Goal: Task Accomplishment & Management: Manage account settings

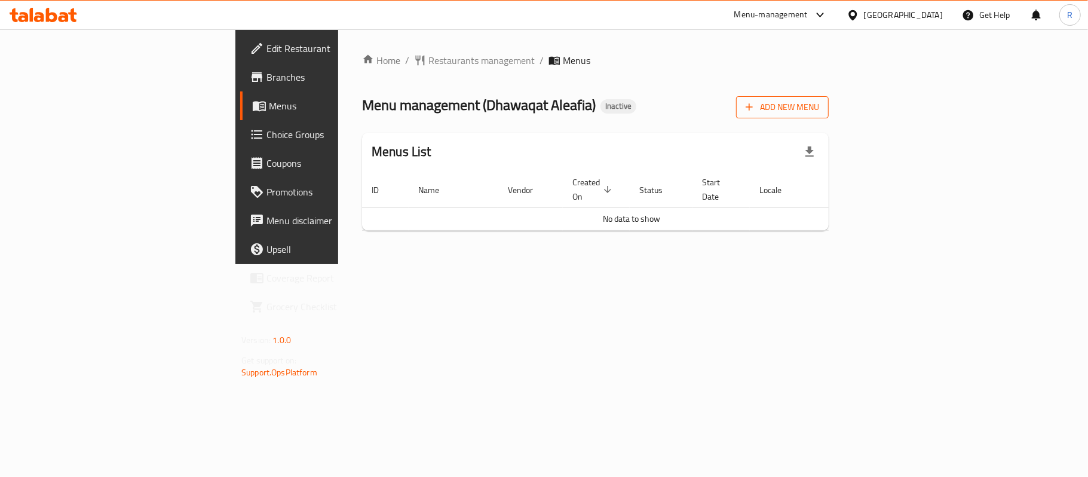
click at [819, 108] on span "Add New Menu" at bounding box center [781, 107] width 73 height 15
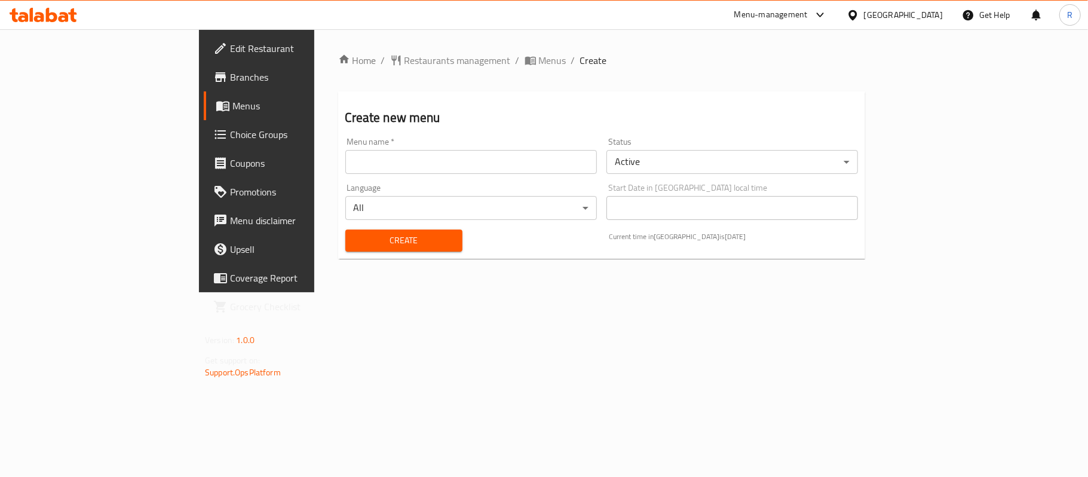
click at [553, 165] on input "text" at bounding box center [470, 162] width 251 height 24
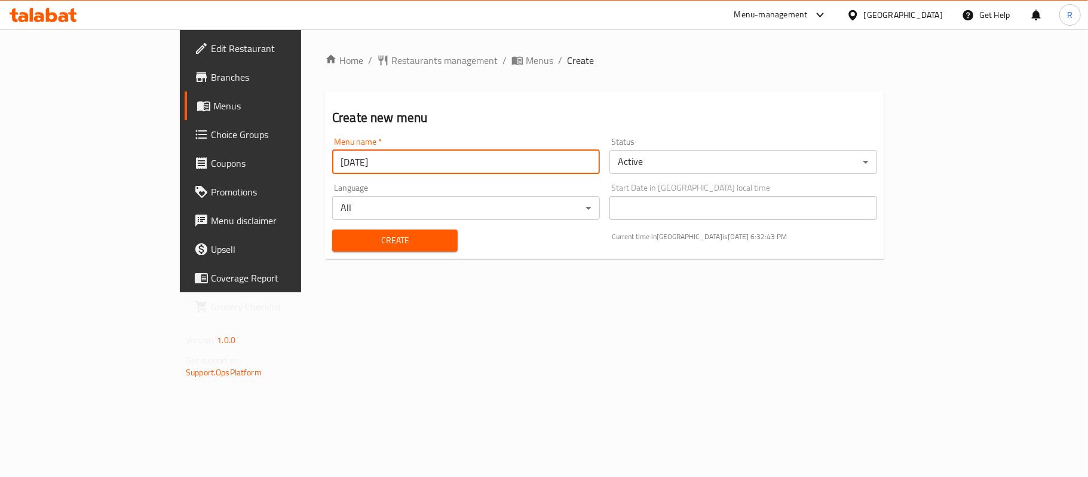
type input "[DATE]"
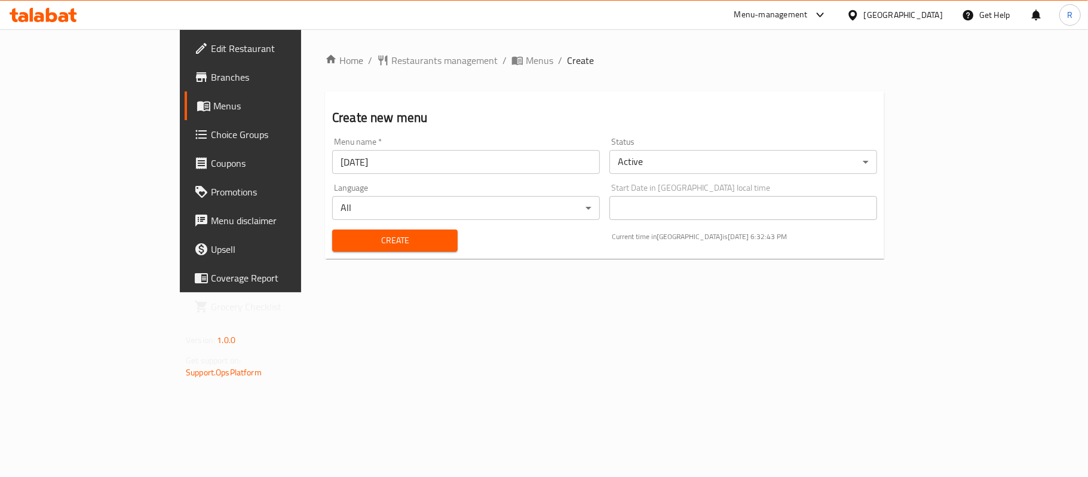
click at [503, 257] on div "Create Current time in [GEOGRAPHIC_DATA] is [DATE] 6:32:43 PM" at bounding box center [604, 240] width 559 height 36
click at [403, 245] on span "Create" at bounding box center [395, 240] width 106 height 15
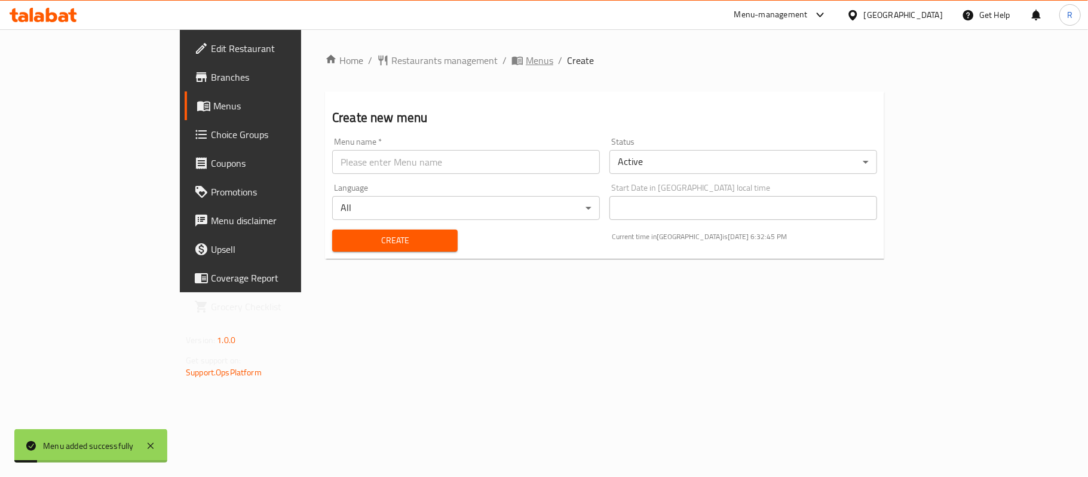
click at [526, 53] on span "Menus" at bounding box center [539, 60] width 27 height 14
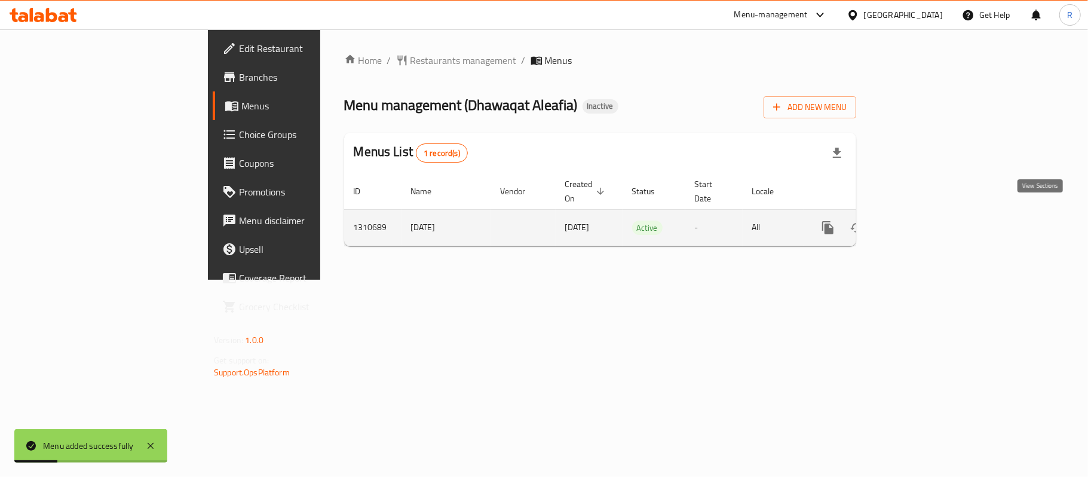
click at [921, 220] on icon "enhanced table" at bounding box center [914, 227] width 14 height 14
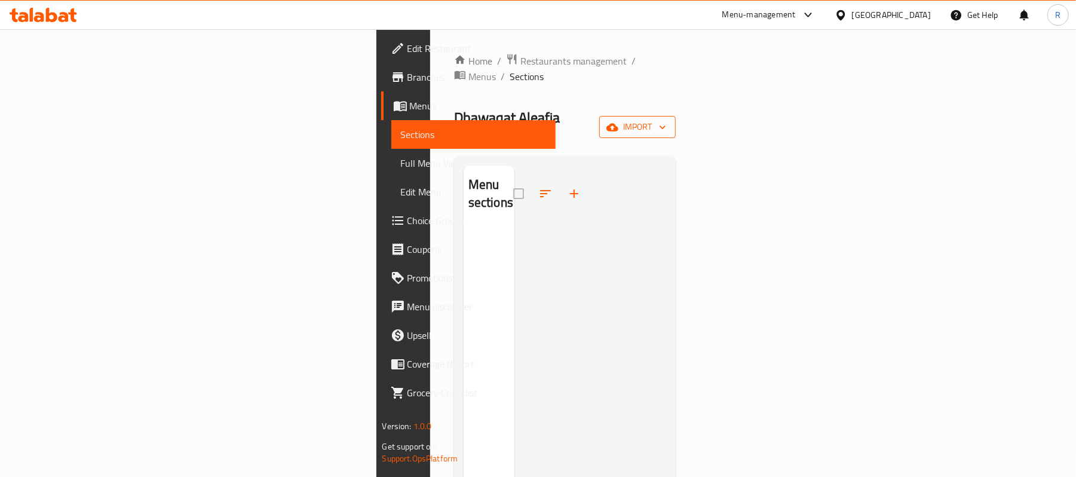
click at [618, 123] on icon "button" at bounding box center [612, 127] width 12 height 8
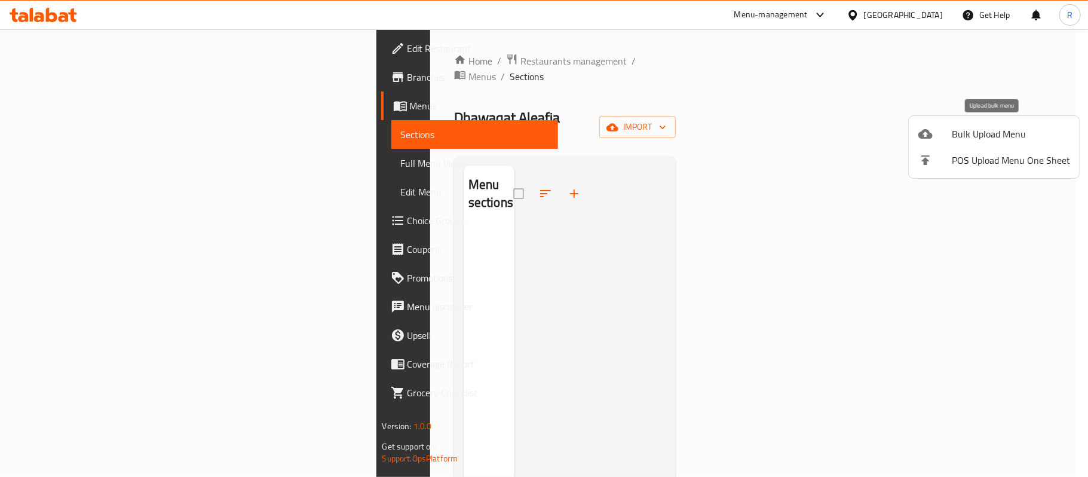
click at [923, 134] on icon at bounding box center [925, 134] width 14 height 10
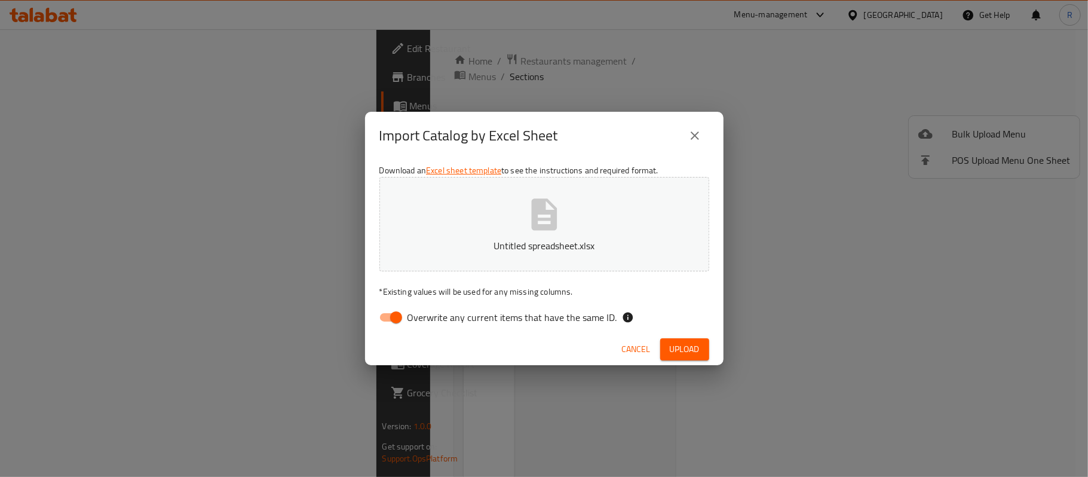
click at [397, 311] on input "Overwrite any current items that have the same ID." at bounding box center [396, 317] width 68 height 23
checkbox input "false"
click at [677, 349] on span "Upload" at bounding box center [685, 349] width 30 height 15
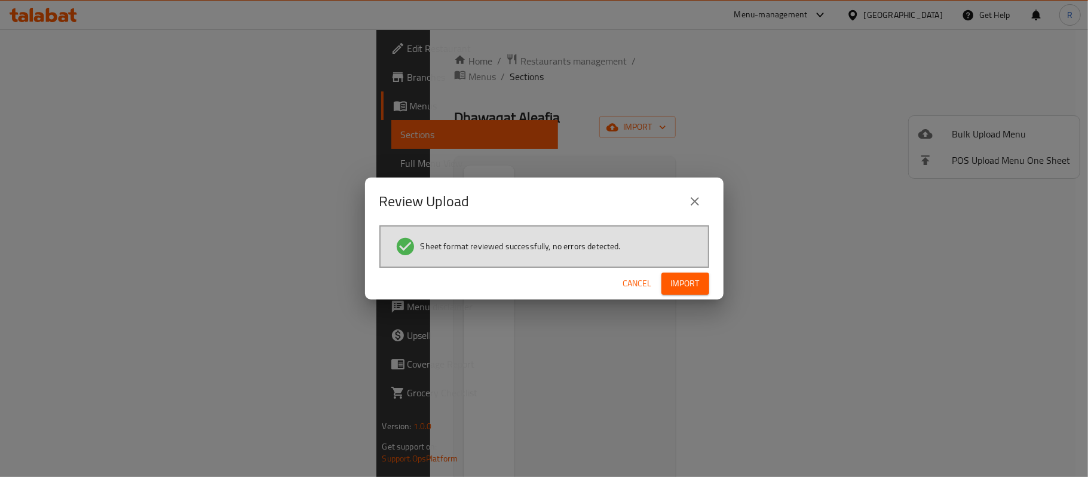
click at [682, 276] on span "Import" at bounding box center [685, 283] width 29 height 15
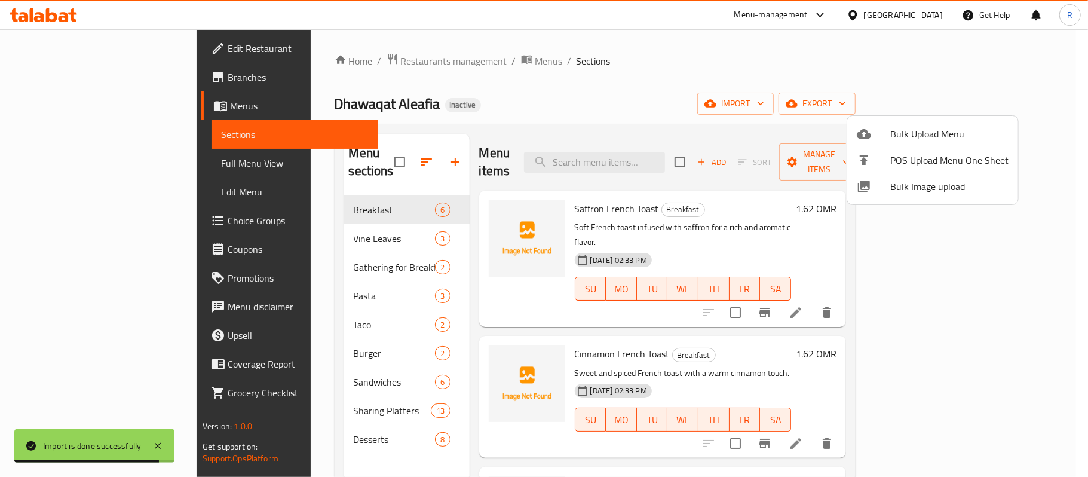
click at [84, 161] on div at bounding box center [544, 238] width 1088 height 477
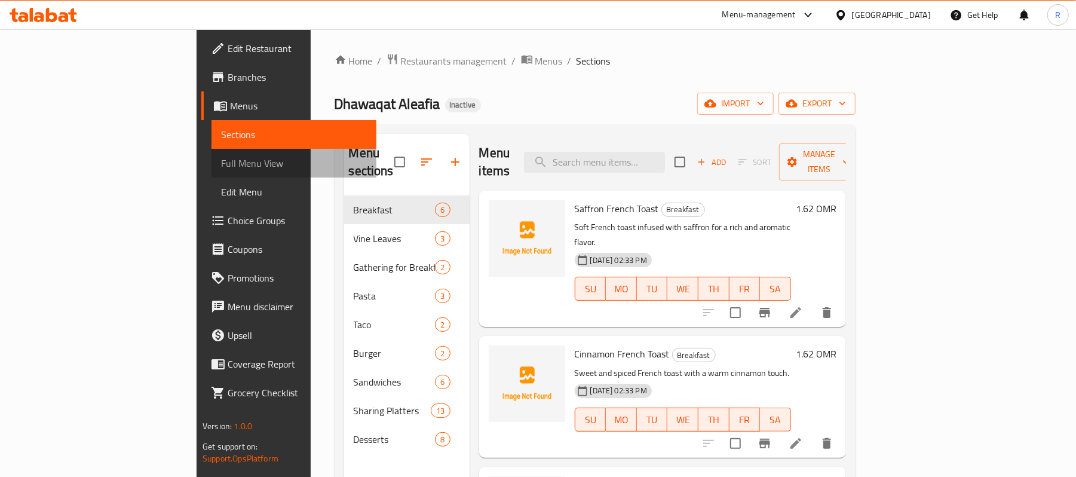
click at [221, 161] on span "Full Menu View" at bounding box center [294, 163] width 146 height 14
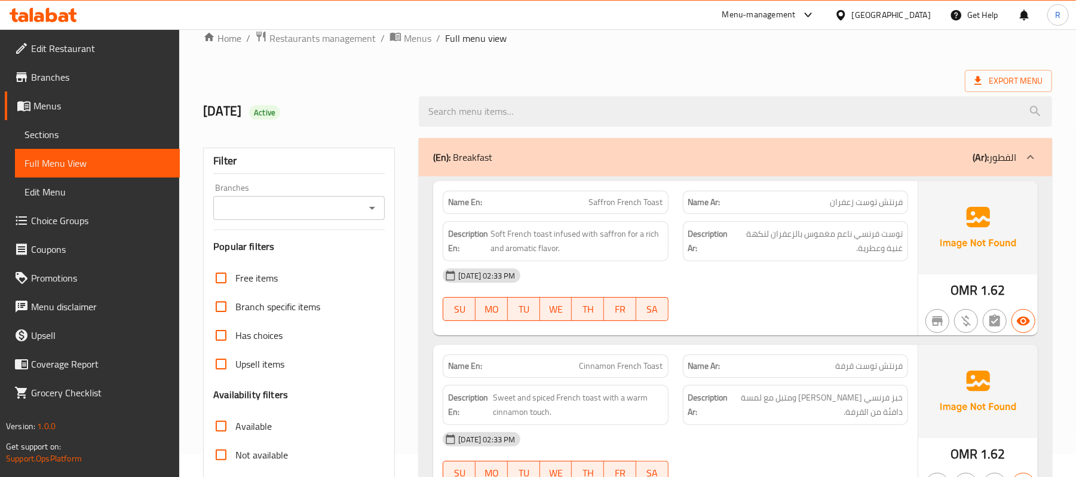
scroll to position [239, 0]
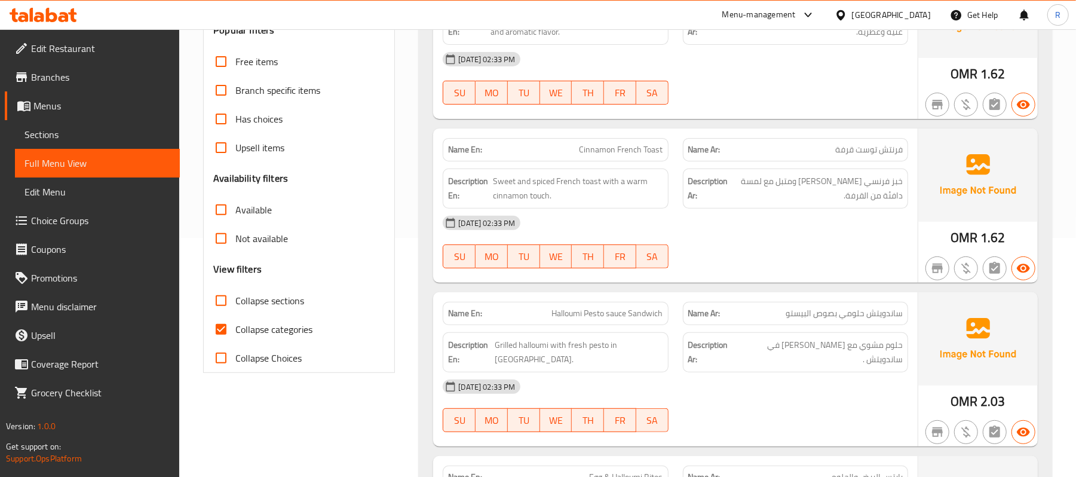
click at [219, 330] on input "Collapse categories" at bounding box center [221, 329] width 29 height 29
checkbox input "false"
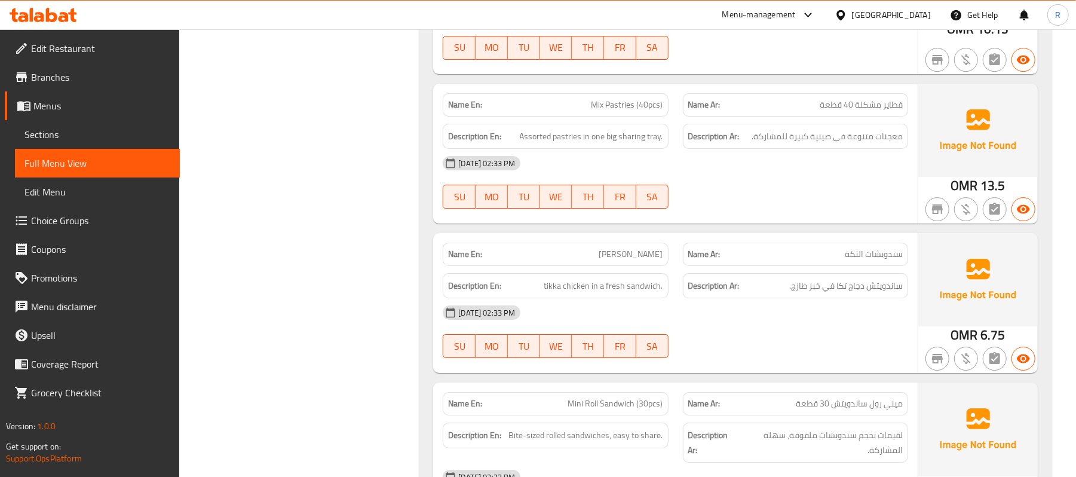
scroll to position [6120, 0]
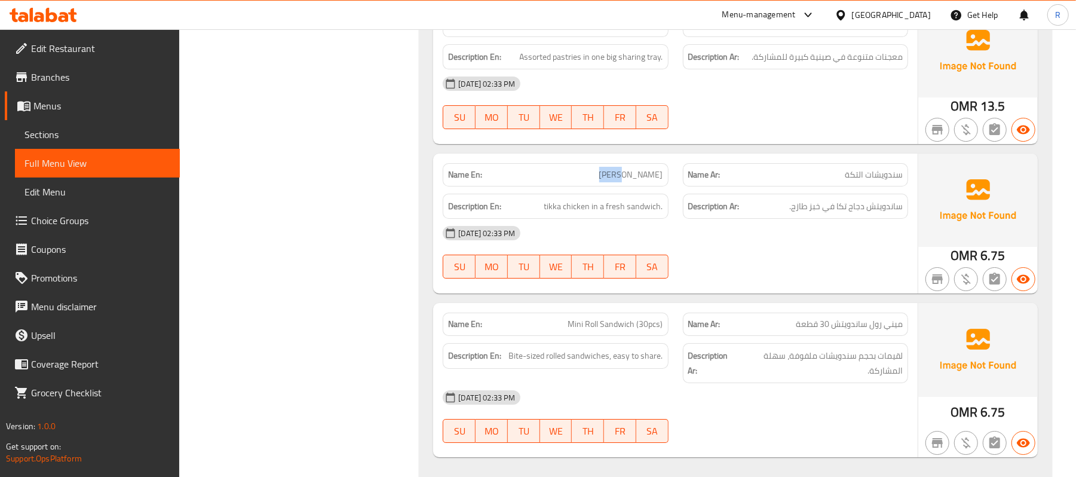
drag, startPoint x: 626, startPoint y: 183, endPoint x: 594, endPoint y: 182, distance: 32.3
click at [594, 181] on p "Name En: [PERSON_NAME]" at bounding box center [555, 174] width 214 height 13
copy span "Tikka"
click at [155, 106] on span "Menus" at bounding box center [101, 106] width 137 height 14
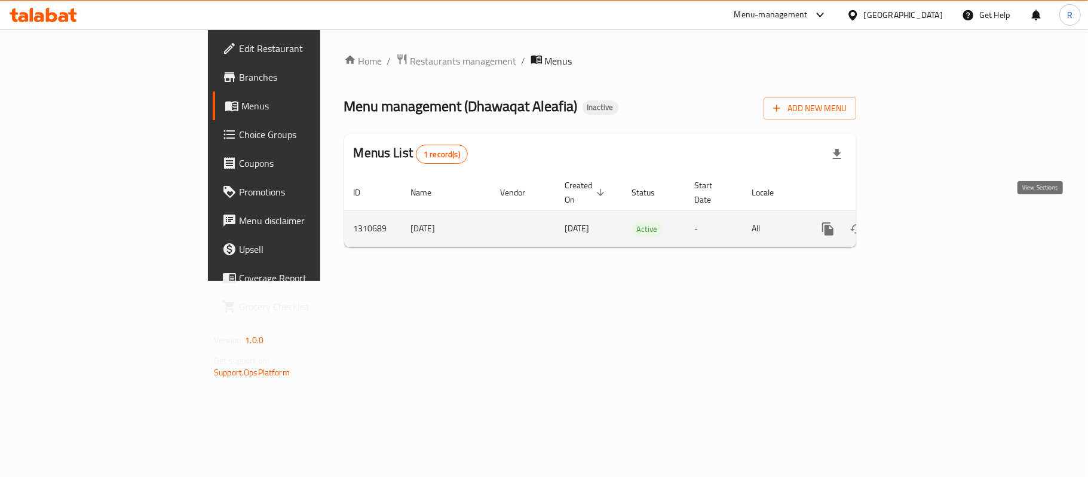
click at [919, 223] on icon "enhanced table" at bounding box center [914, 228] width 11 height 11
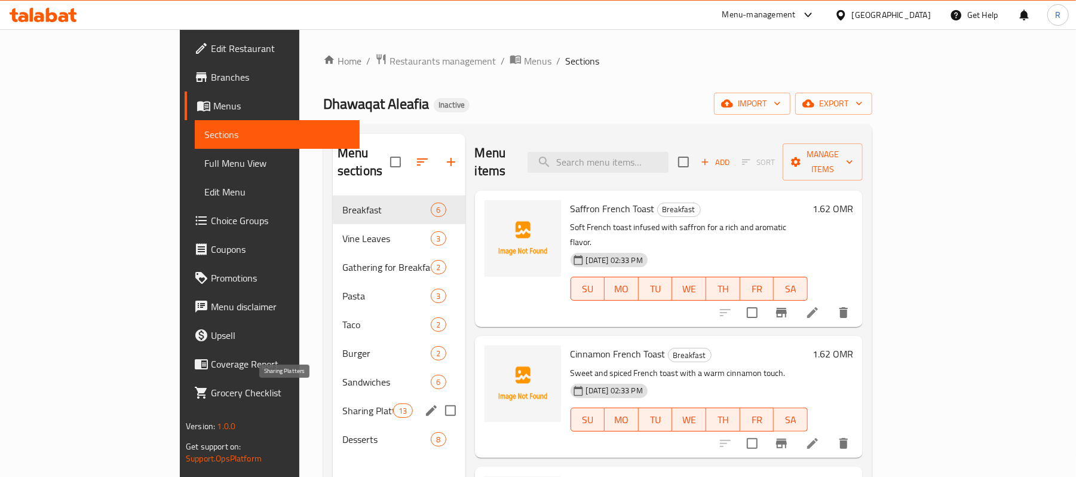
click at [342, 403] on span "Sharing Platters" at bounding box center [367, 410] width 51 height 14
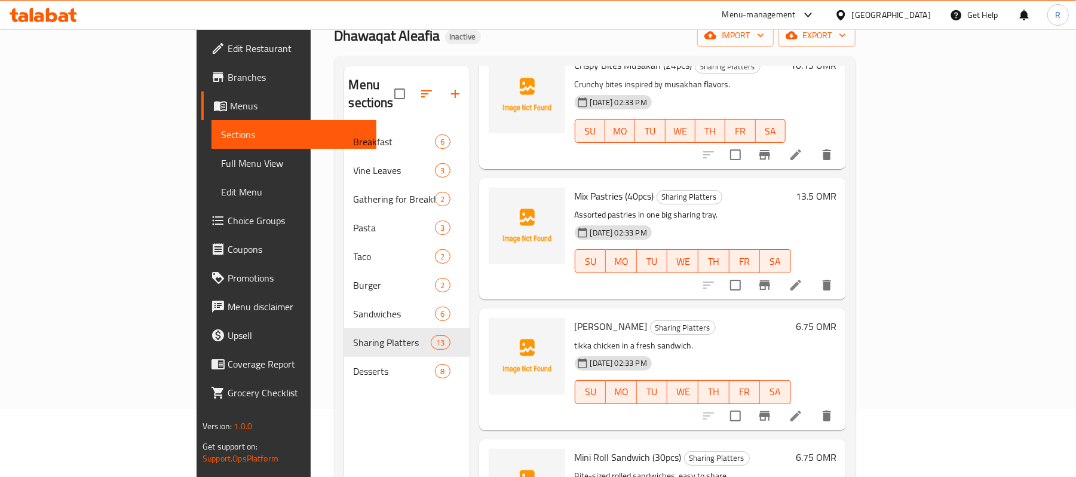
scroll to position [168, 0]
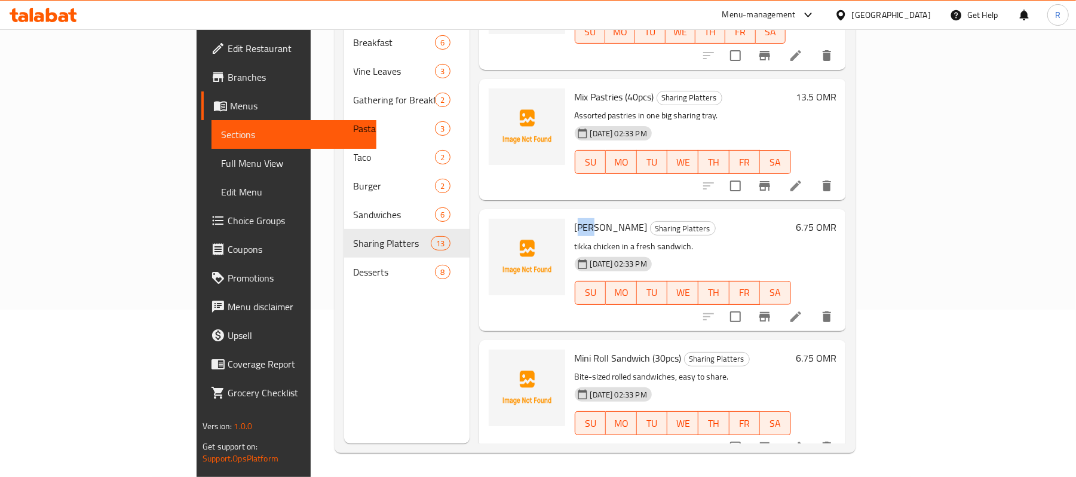
drag, startPoint x: 544, startPoint y: 208, endPoint x: 529, endPoint y: 213, distance: 15.1
click at [575, 218] on span "[PERSON_NAME]" at bounding box center [611, 227] width 73 height 18
drag, startPoint x: 545, startPoint y: 206, endPoint x: 526, endPoint y: 210, distance: 19.6
click at [575, 218] on span "[PERSON_NAME]" at bounding box center [611, 227] width 73 height 18
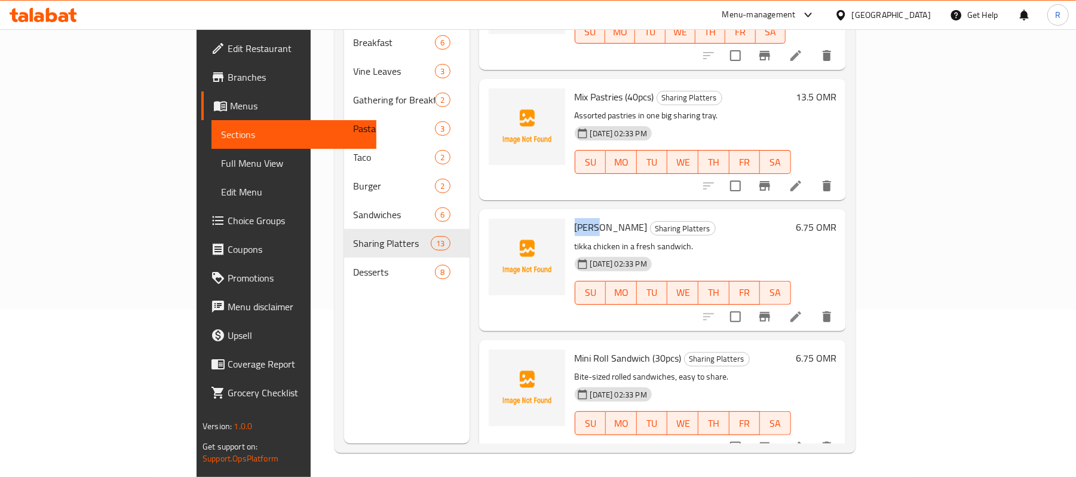
copy span "Tikka"
click at [803, 309] on icon at bounding box center [795, 316] width 14 height 14
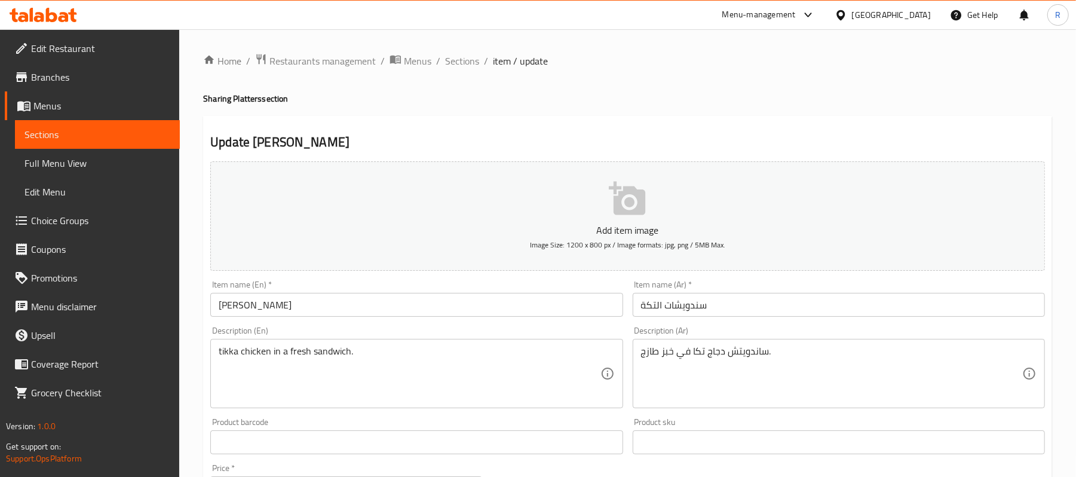
click at [633, 296] on input "سندويشات التكة" at bounding box center [839, 305] width 412 height 24
click at [637, 297] on input "سندويشات التكة" at bounding box center [839, 305] width 412 height 24
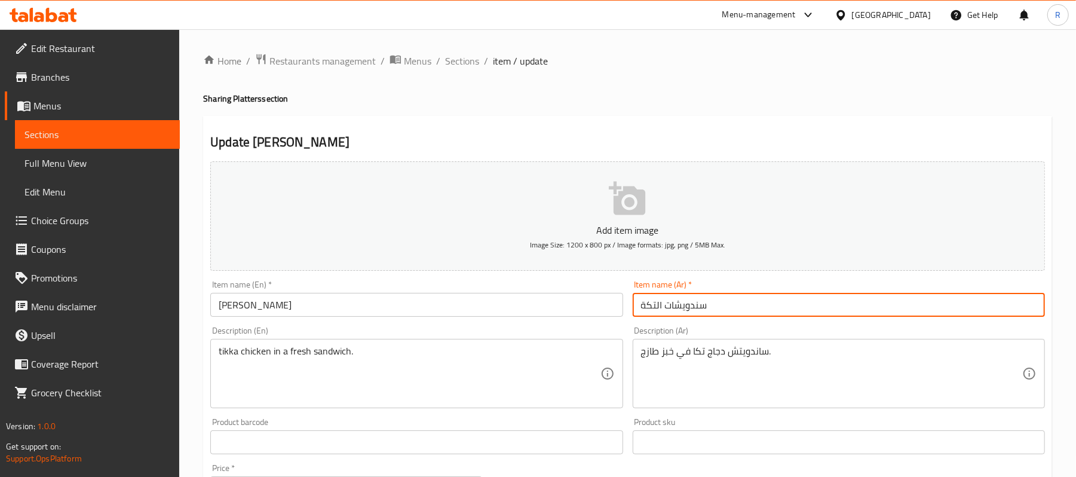
click at [638, 297] on input "سندويشات التكة" at bounding box center [839, 305] width 412 height 24
click at [646, 306] on input "سندويشات التكة" at bounding box center [839, 305] width 412 height 24
drag, startPoint x: 638, startPoint y: 309, endPoint x: 646, endPoint y: 306, distance: 8.1
click at [646, 306] on input "سندويشات التكة" at bounding box center [839, 305] width 412 height 24
drag, startPoint x: 650, startPoint y: 311, endPoint x: 657, endPoint y: 309, distance: 6.8
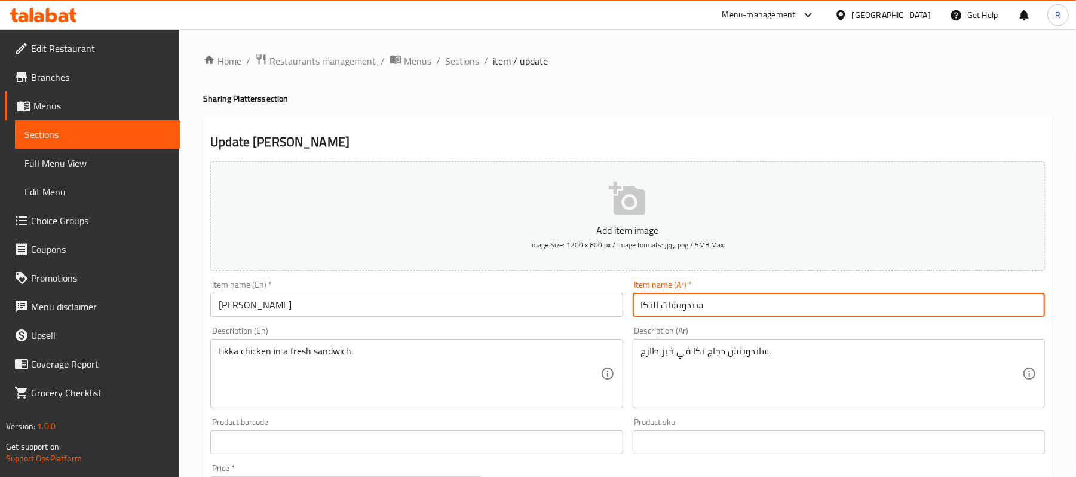
click at [657, 309] on input "سندويشات التكا" at bounding box center [839, 305] width 412 height 24
click at [656, 314] on input "سندويشات التكا" at bounding box center [839, 305] width 412 height 24
drag, startPoint x: 652, startPoint y: 309, endPoint x: 660, endPoint y: 309, distance: 7.8
click at [660, 309] on input "سندويشات التكا" at bounding box center [839, 305] width 412 height 24
click at [664, 308] on input "سندويش تكا" at bounding box center [839, 305] width 412 height 24
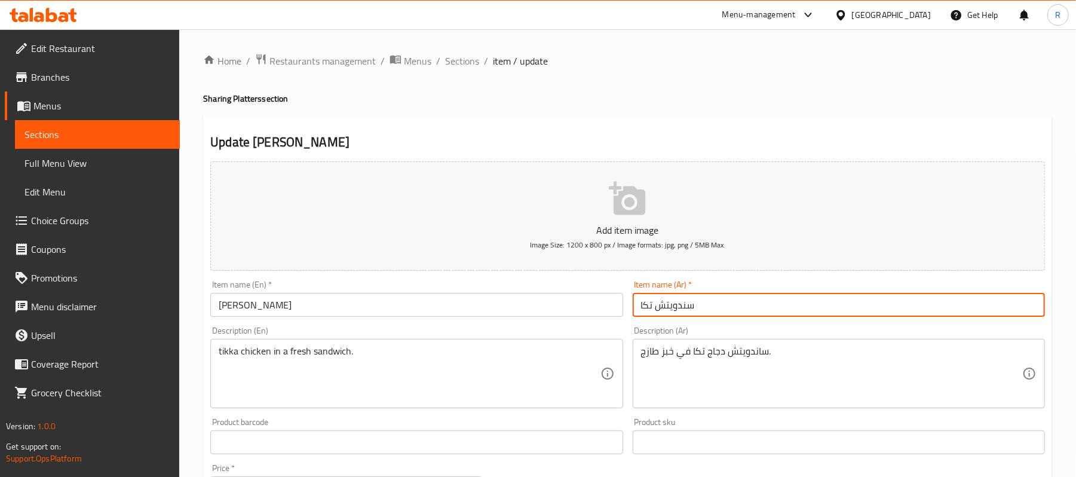
type input "سندويتش تكا"
click at [627, 333] on div "Description (En) tikka chicken in a fresh sandwich. Description (En)" at bounding box center [416, 366] width 422 height 91
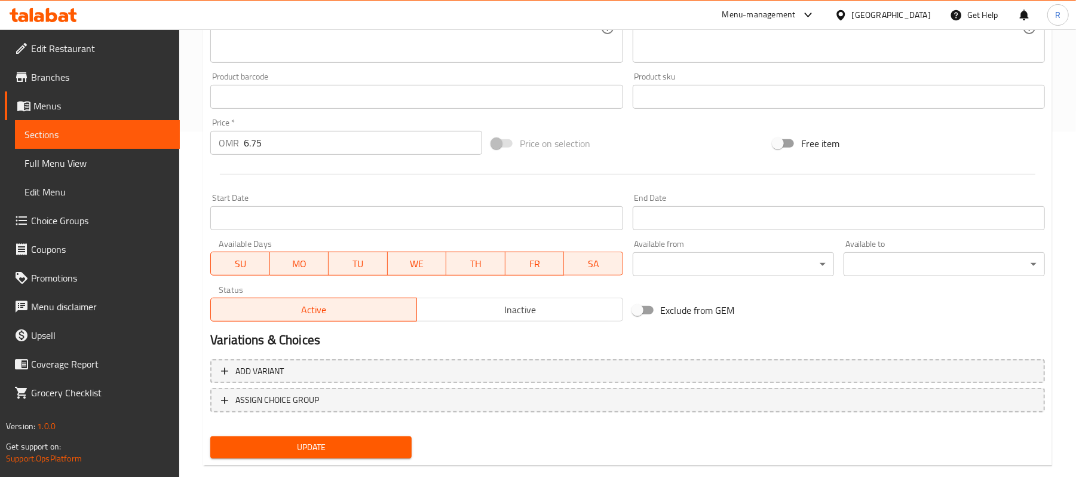
scroll to position [366, 0]
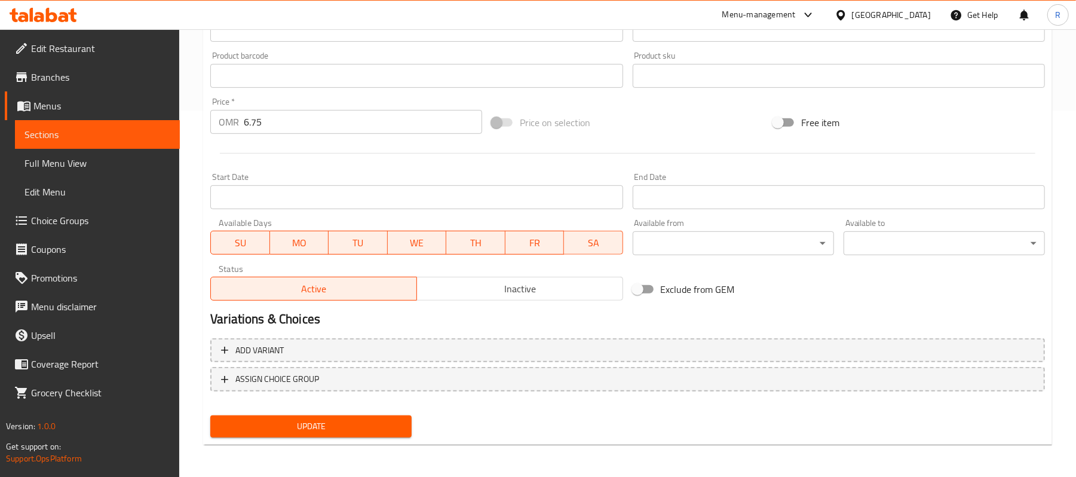
click at [393, 428] on span "Update" at bounding box center [311, 426] width 182 height 15
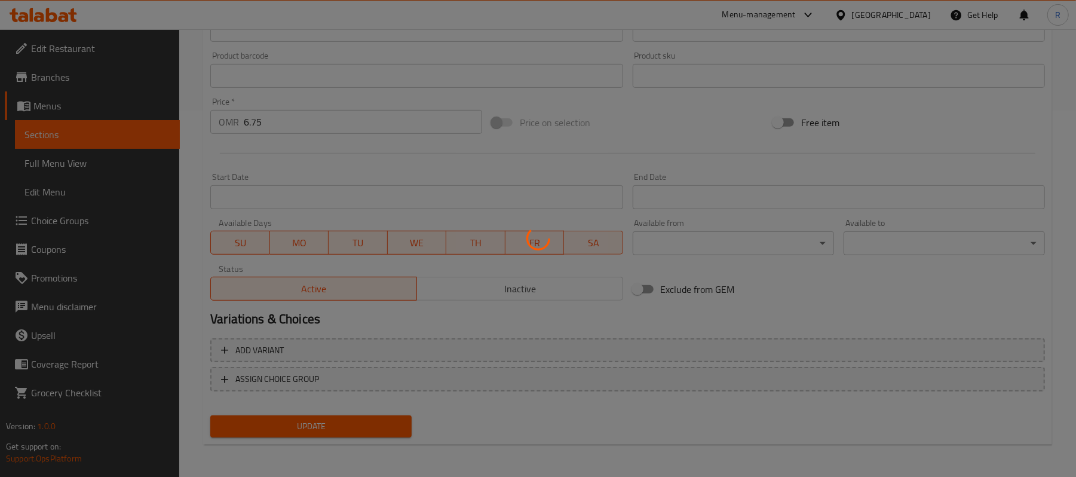
click at [393, 428] on div "Home / Restaurants management / Menus / Sections / item / update Sharing Platte…" at bounding box center [627, 70] width 849 height 767
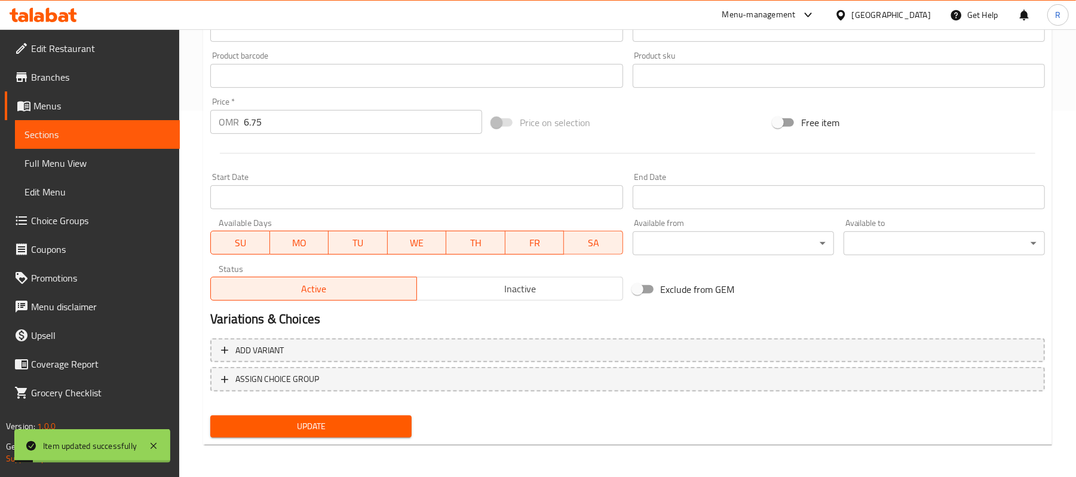
click at [393, 428] on span "Update" at bounding box center [311, 426] width 182 height 15
click at [108, 163] on span "Full Menu View" at bounding box center [97, 163] width 146 height 14
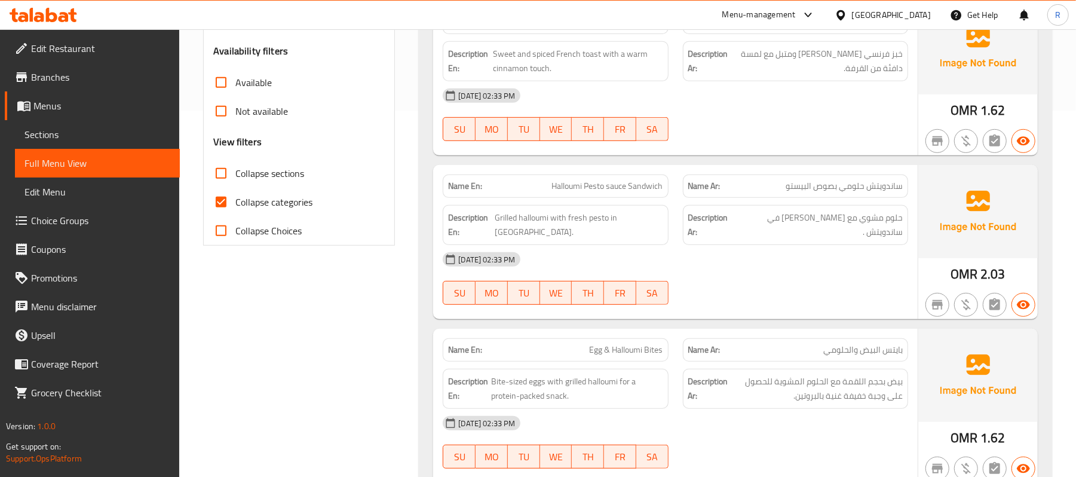
click at [216, 204] on input "Collapse categories" at bounding box center [221, 202] width 29 height 29
checkbox input "false"
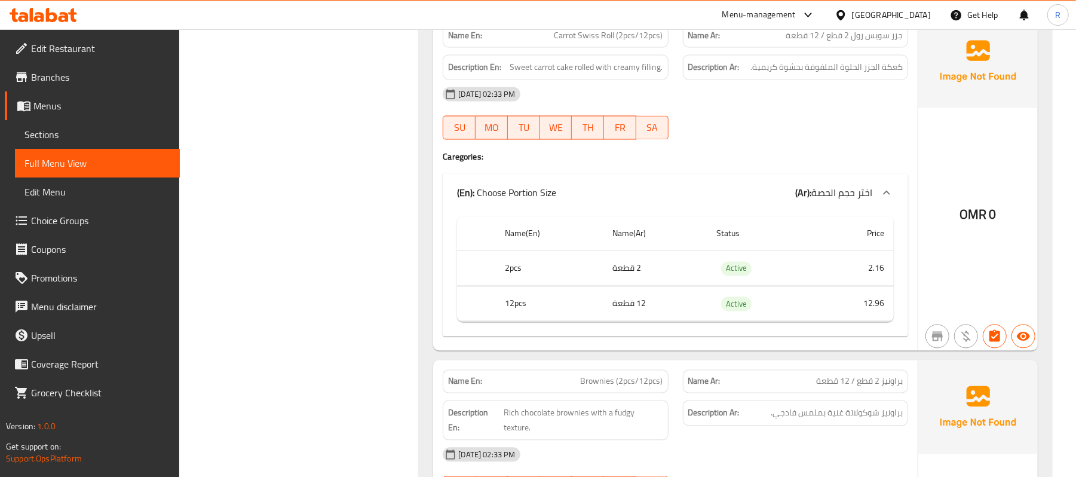
scroll to position [7878, 0]
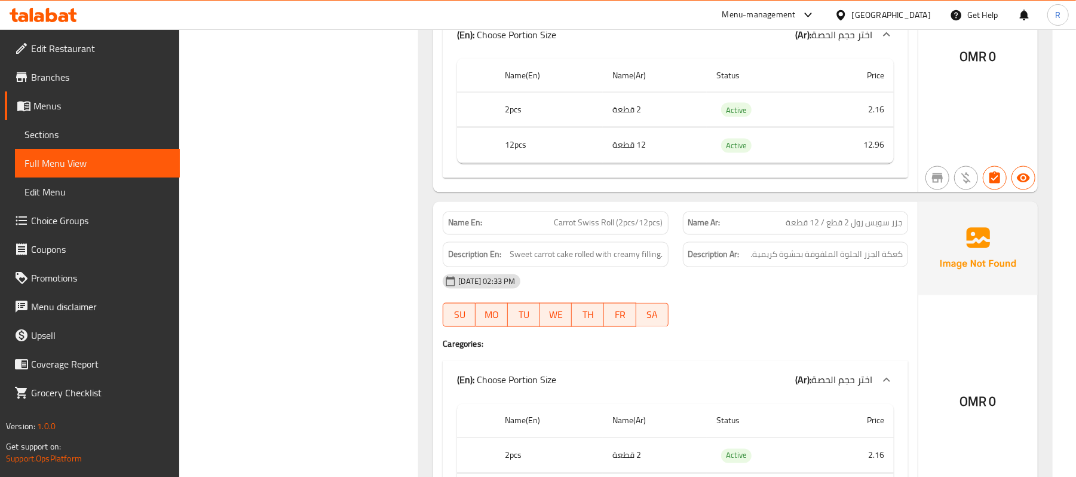
click at [852, 13] on div at bounding box center [842, 14] width 17 height 13
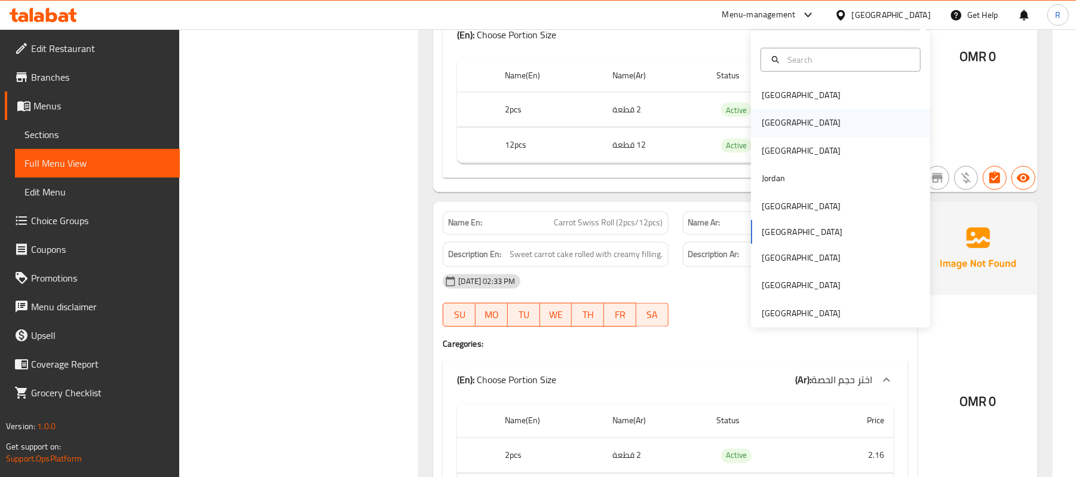
click at [796, 120] on div "[GEOGRAPHIC_DATA]" at bounding box center [840, 122] width 179 height 27
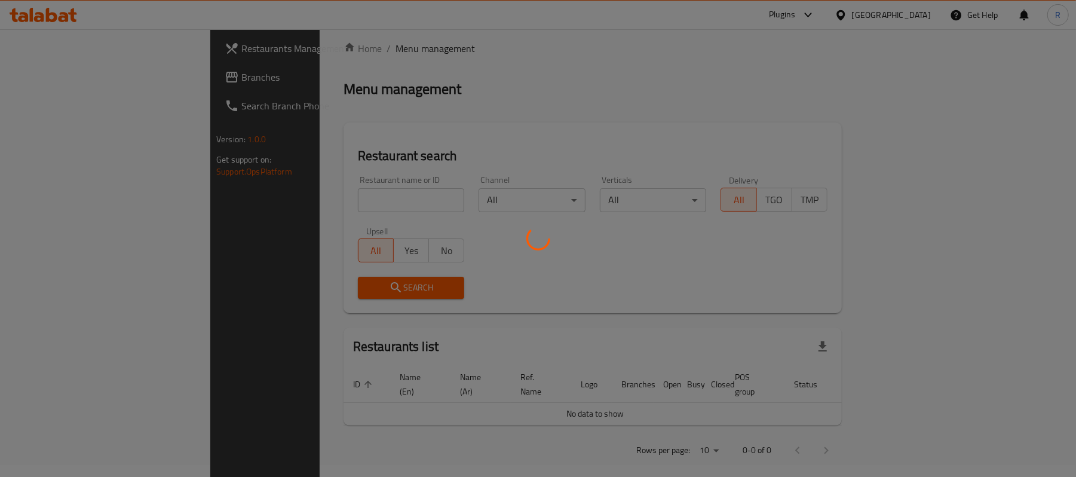
scroll to position [415, 0]
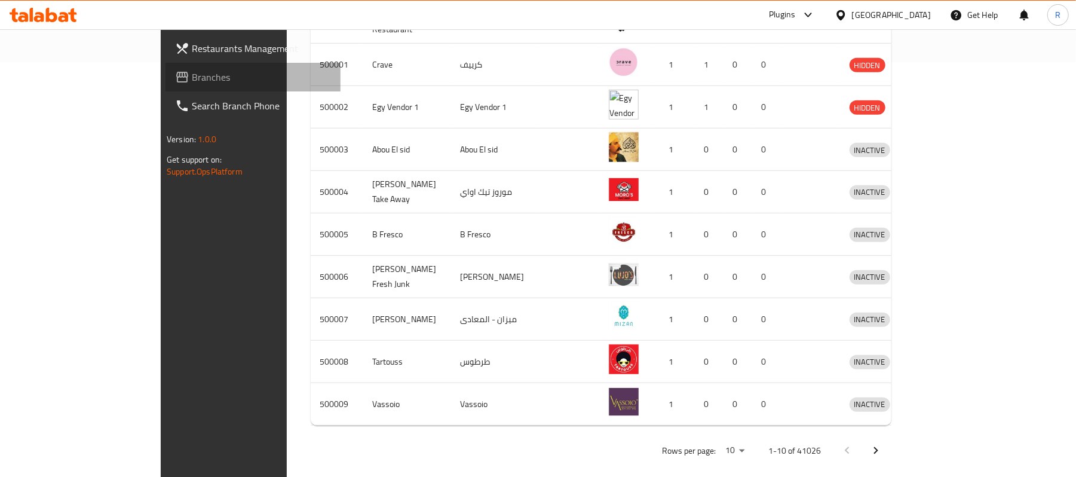
click at [192, 76] on span "Branches" at bounding box center [261, 77] width 139 height 14
